Goal: Task Accomplishment & Management: Use online tool/utility

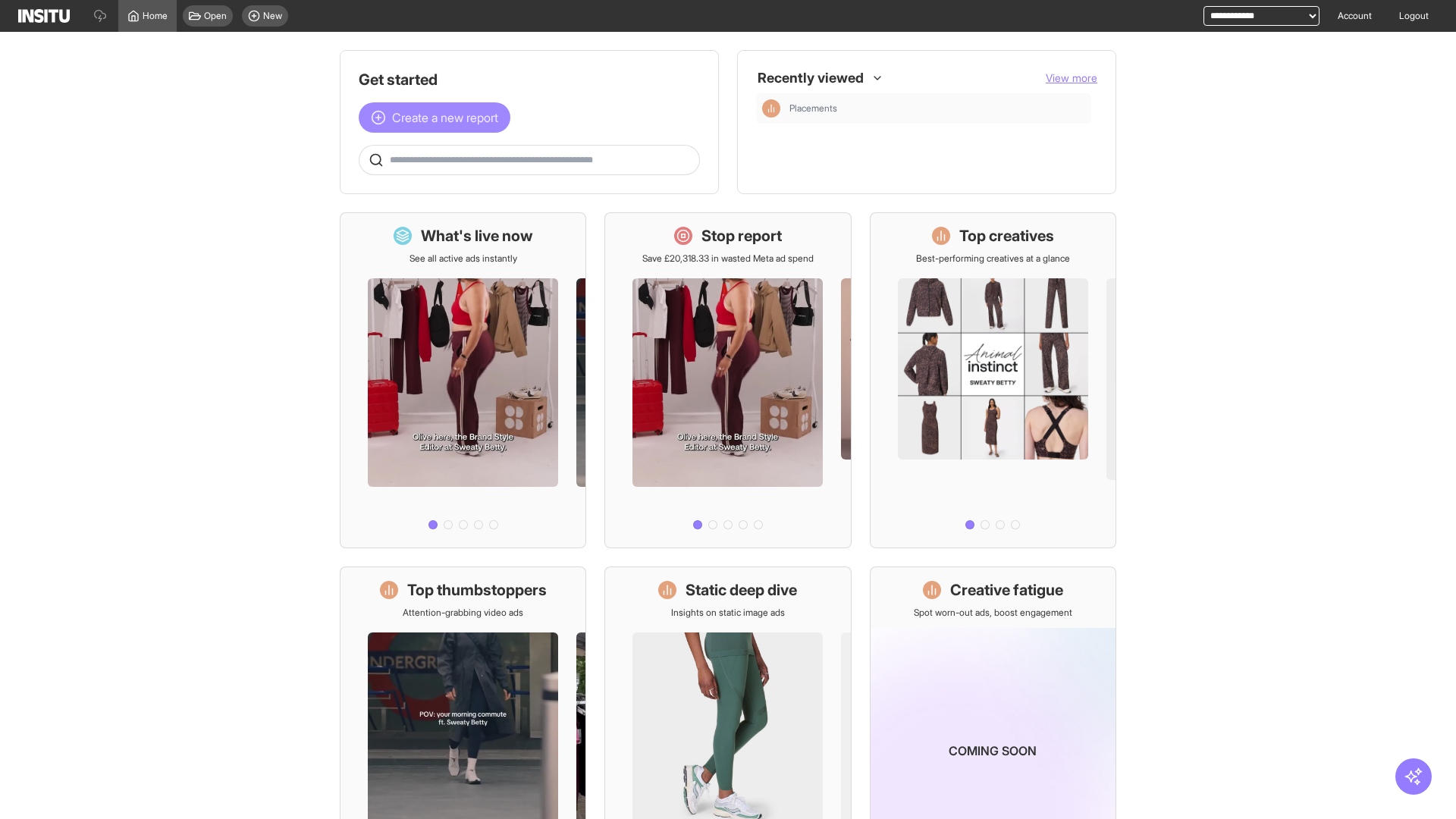
click at [439, 117] on span "Create a new report" at bounding box center [444, 117] width 107 height 18
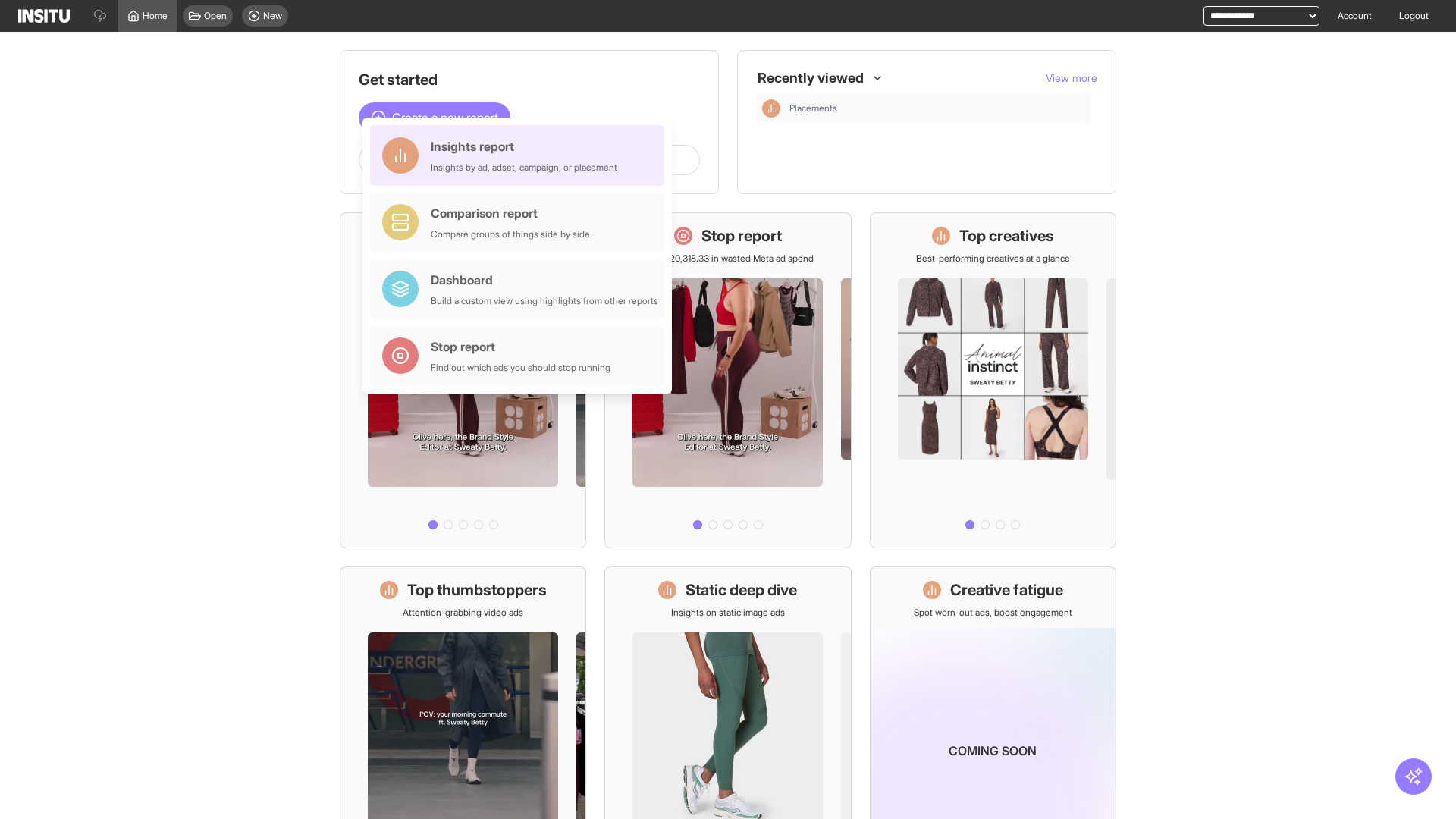
click at [521, 156] on div "Insights report Insights by ad, adset, campaign, or placement" at bounding box center [524, 156] width 186 height 36
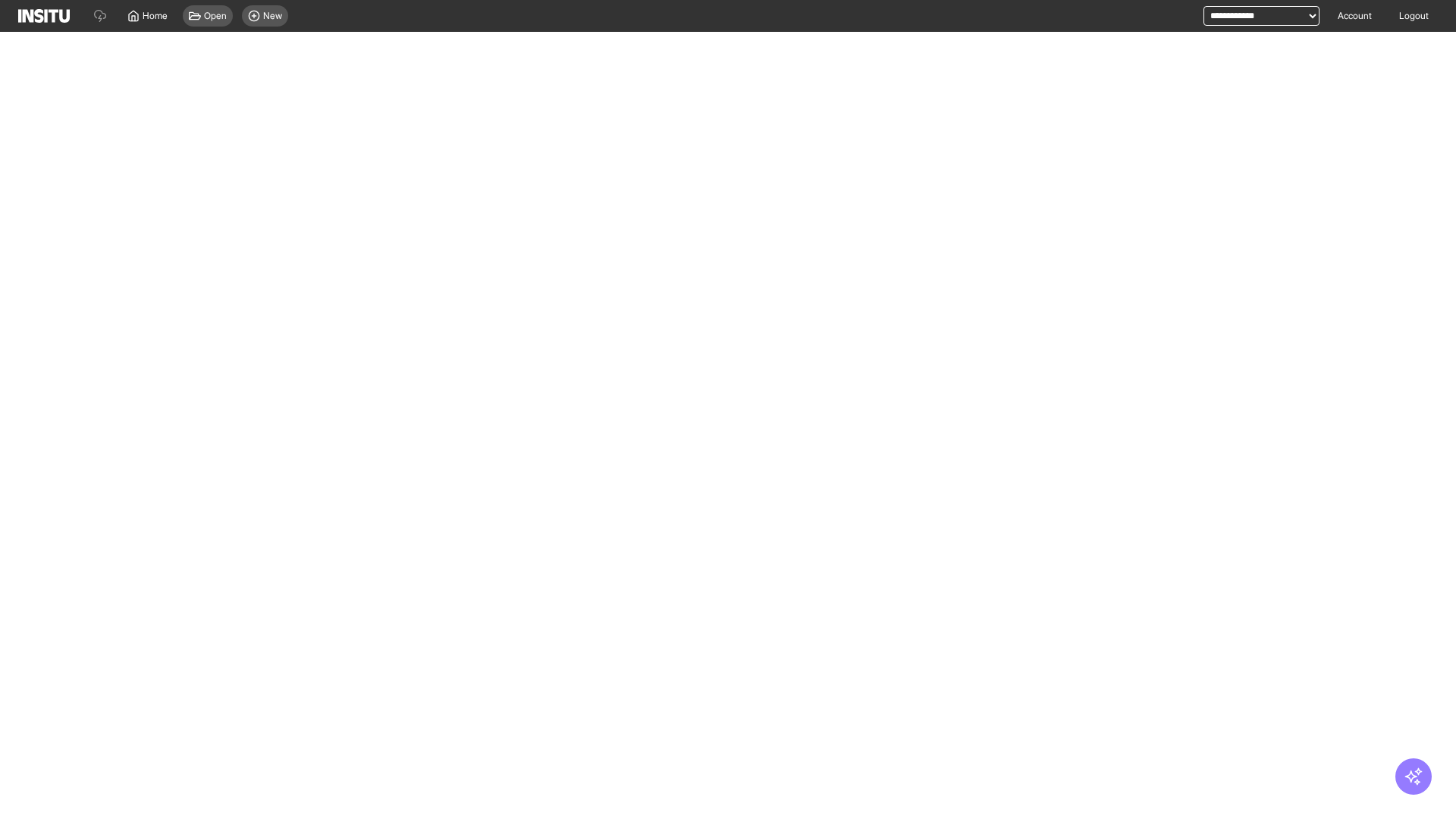
select select "**"
